Goal: Task Accomplishment & Management: Manage account settings

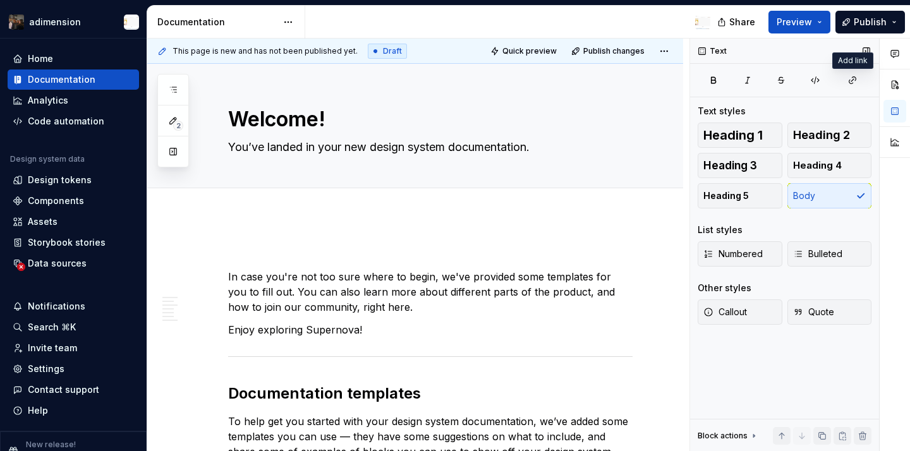
scroll to position [2454, 0]
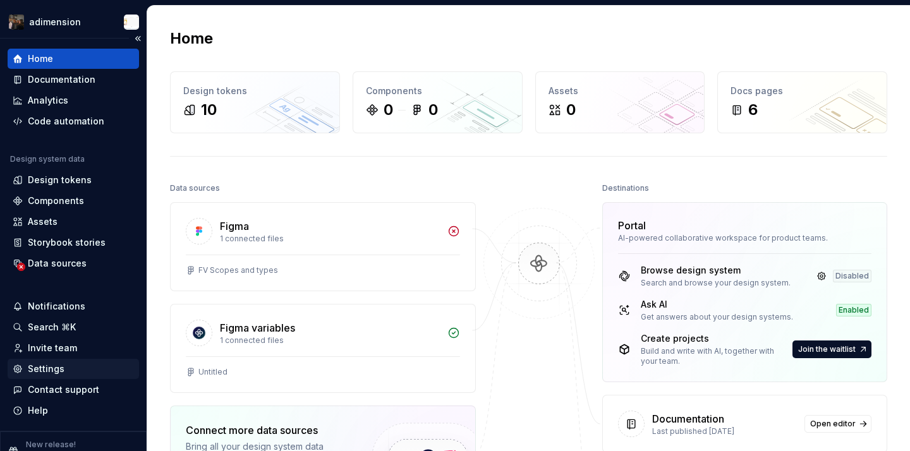
click at [71, 375] on div "Settings" at bounding box center [73, 369] width 121 height 13
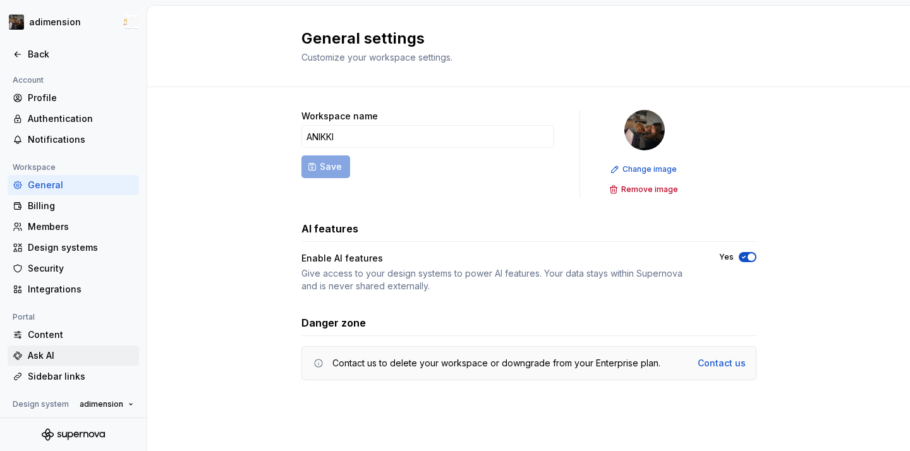
click at [36, 351] on div "Ask AI" at bounding box center [81, 355] width 106 height 13
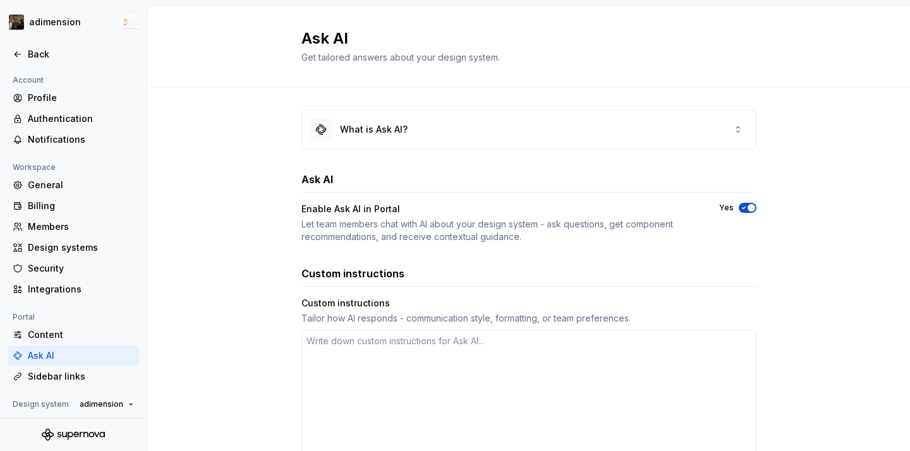
click at [41, 347] on div "Ask AI" at bounding box center [73, 356] width 131 height 20
click at [41, 339] on div "Content" at bounding box center [81, 335] width 106 height 13
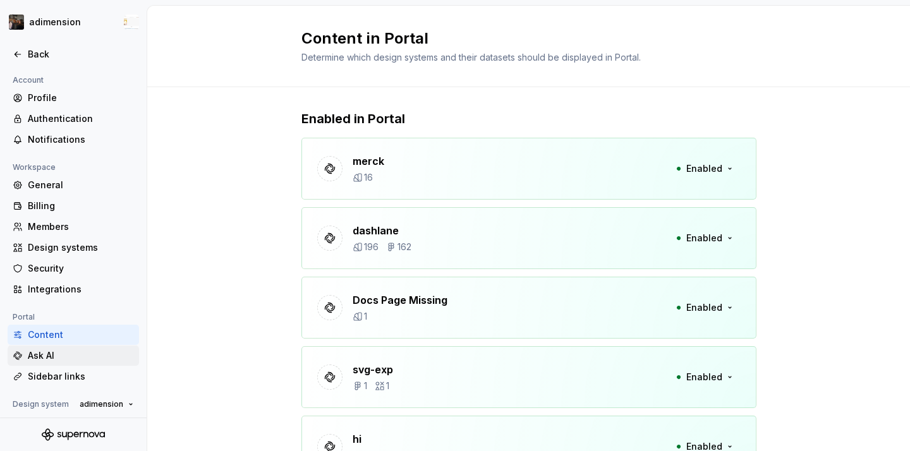
click at [47, 349] on div "Ask AI" at bounding box center [81, 355] width 106 height 13
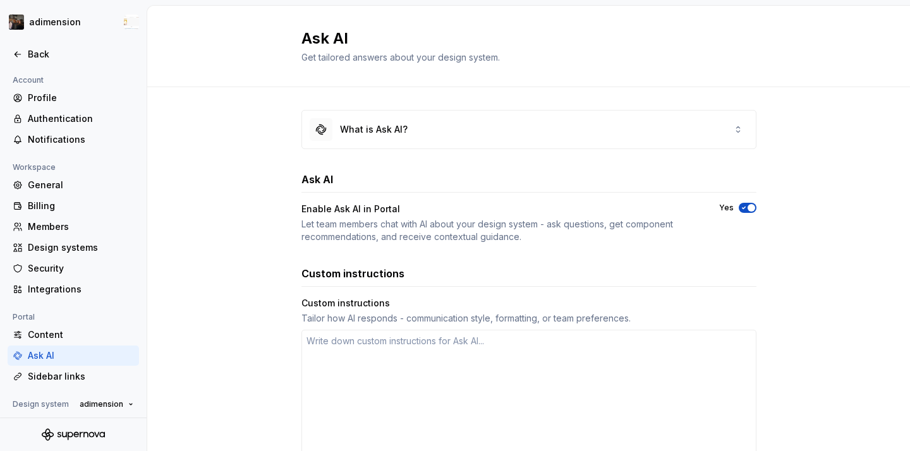
type textarea "*"
